Goal: Information Seeking & Learning: Find specific fact

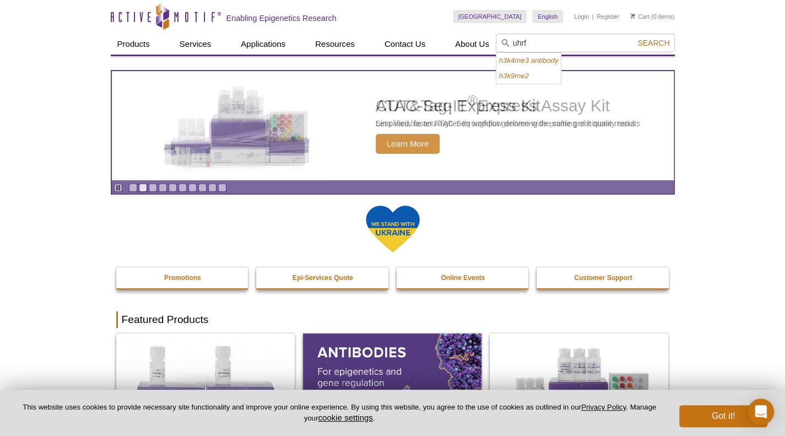
click at [634, 38] on button "Search" at bounding box center [653, 43] width 39 height 10
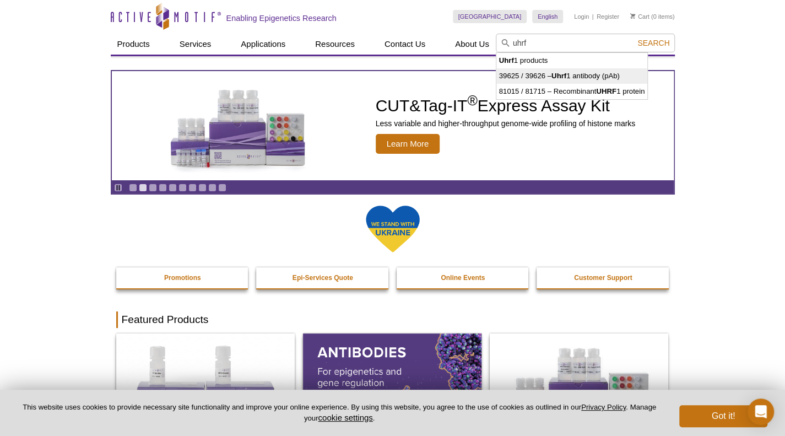
click at [592, 74] on li "39625 / 39626 – Uhrf 1 antibody (pAb)" at bounding box center [573, 75] width 152 height 15
type input "39625 / 39626 – Uhrf1 antibody (pAb)"
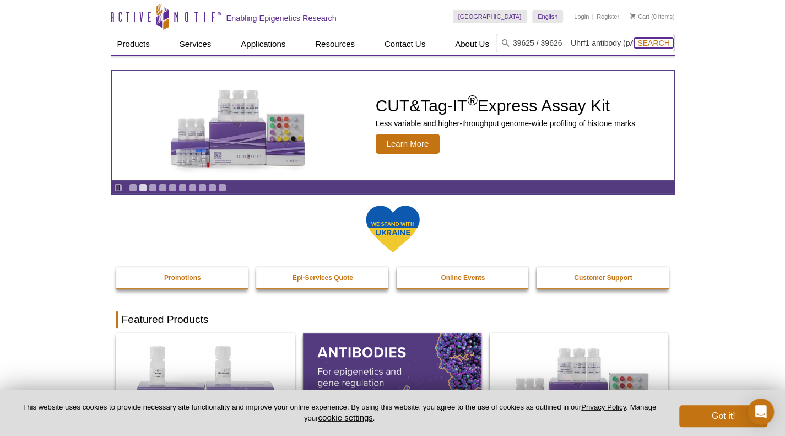
click at [652, 44] on span "Search" at bounding box center [654, 43] width 32 height 9
click at [658, 41] on span "Search" at bounding box center [654, 43] width 32 height 9
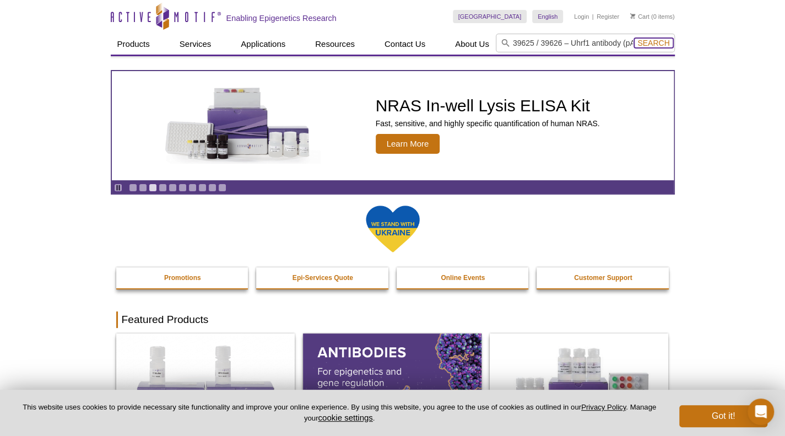
click at [655, 40] on span "Search" at bounding box center [654, 43] width 32 height 9
click at [512, 46] on input "39625 / 39626 – Uhrf1 antibody (pAb)" at bounding box center [585, 43] width 179 height 19
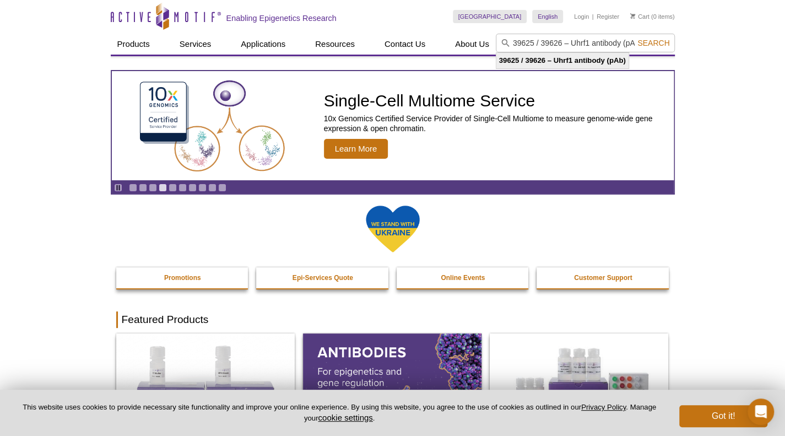
click at [552, 58] on strong "39625 / 39626 – Uhrf1 antibody (pAb)" at bounding box center [562, 60] width 127 height 8
click at [669, 39] on span "Search" at bounding box center [654, 43] width 32 height 9
click at [661, 42] on span "Search" at bounding box center [654, 43] width 32 height 9
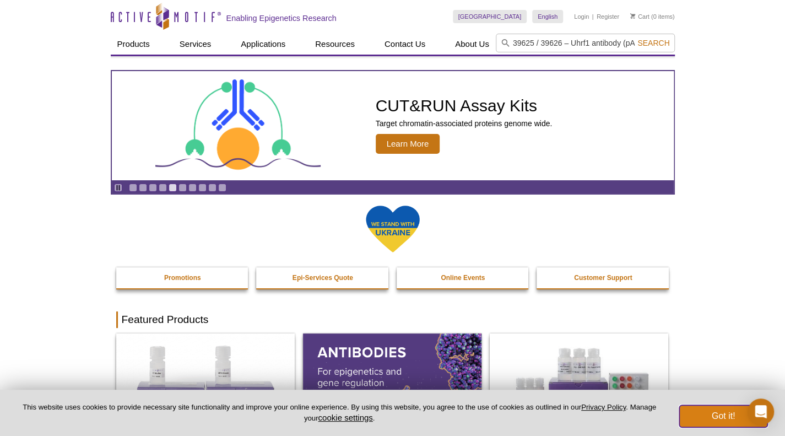
click at [713, 415] on button "Got it!" at bounding box center [724, 416] width 88 height 22
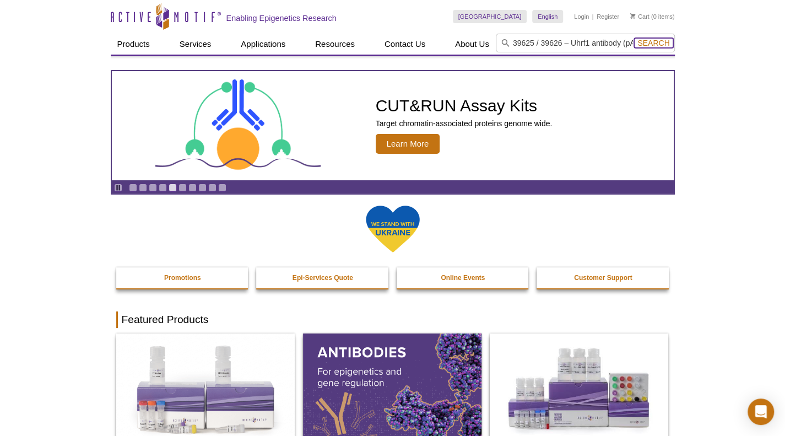
click at [652, 40] on span "Search" at bounding box center [654, 43] width 32 height 9
click at [653, 41] on span "Search" at bounding box center [654, 43] width 32 height 9
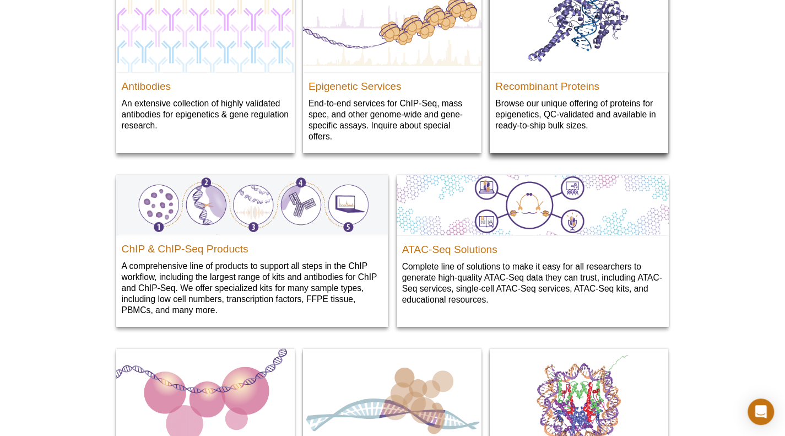
scroll to position [1036, 0]
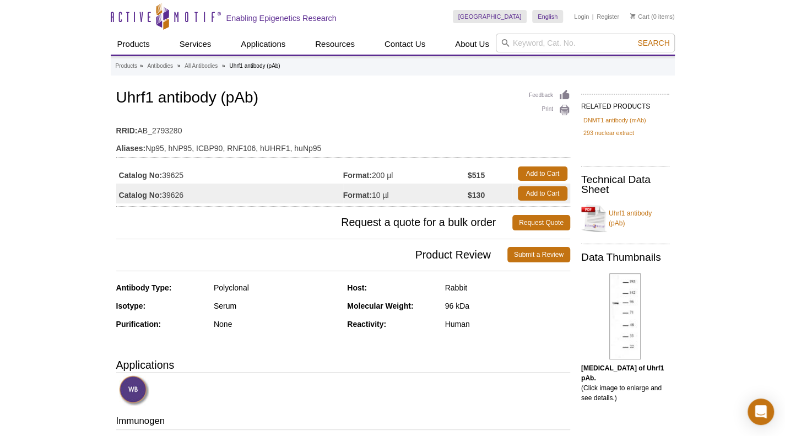
drag, startPoint x: 384, startPoint y: 193, endPoint x: 360, endPoint y: 169, distance: 33.9
click at [360, 169] on tbody "Catalog No: 39625 Format: 200 µl $515 Add to Cart Catalog No: 39626 Format: 10 …" at bounding box center [343, 184] width 454 height 40
drag, startPoint x: 466, startPoint y: 310, endPoint x: 488, endPoint y: 324, distance: 25.2
click at [472, 314] on div "Molecular Weight: 96 kDa" at bounding box center [458, 310] width 223 height 18
drag, startPoint x: 412, startPoint y: 335, endPoint x: 458, endPoint y: 322, distance: 47.3
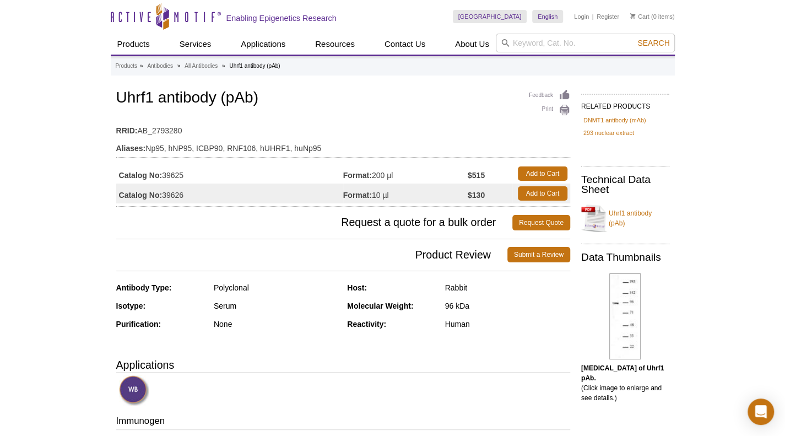
click at [413, 333] on div "Reactivity: Human" at bounding box center [458, 328] width 223 height 18
drag, startPoint x: 459, startPoint y: 319, endPoint x: 485, endPoint y: 321, distance: 26.0
click at [485, 321] on div "Human" at bounding box center [507, 324] width 125 height 10
drag, startPoint x: 446, startPoint y: 284, endPoint x: 475, endPoint y: 284, distance: 28.7
click at [475, 284] on div "Rabbit" at bounding box center [507, 288] width 125 height 10
